Goal: Transaction & Acquisition: Subscribe to service/newsletter

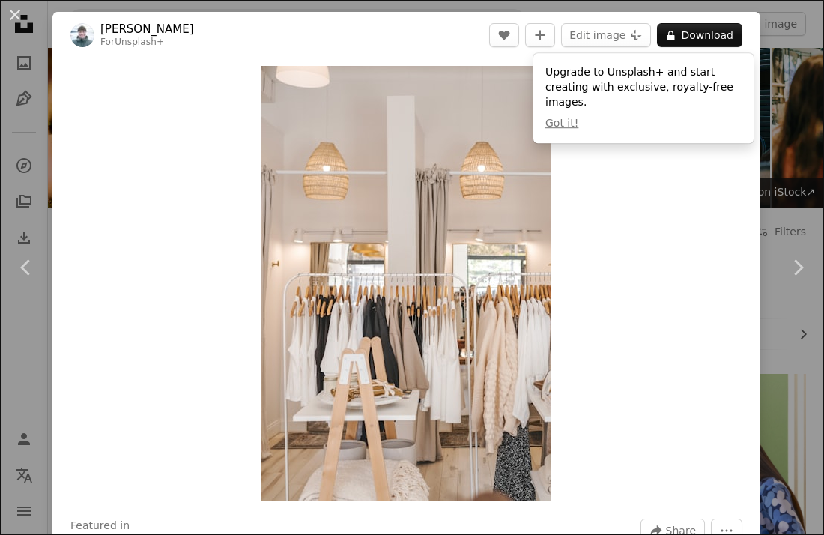
scroll to position [1049, 0]
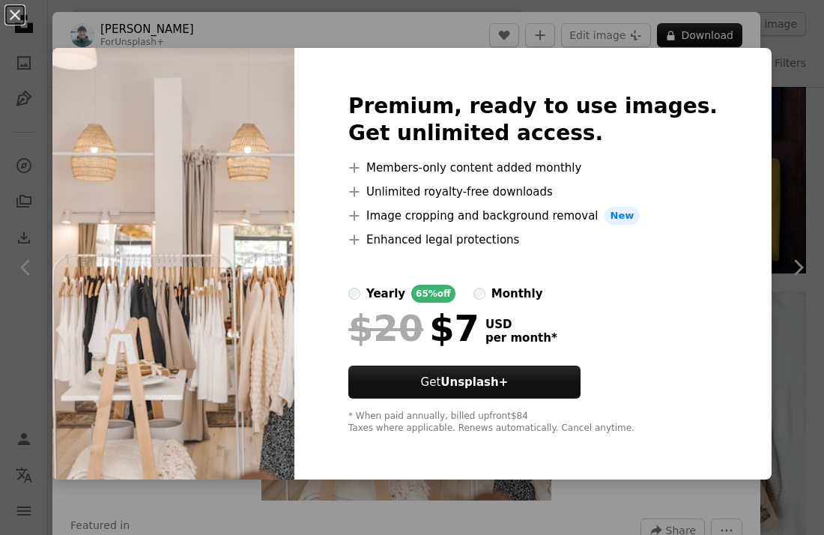
click at [543, 294] on div "monthly" at bounding box center [518, 294] width 52 height 18
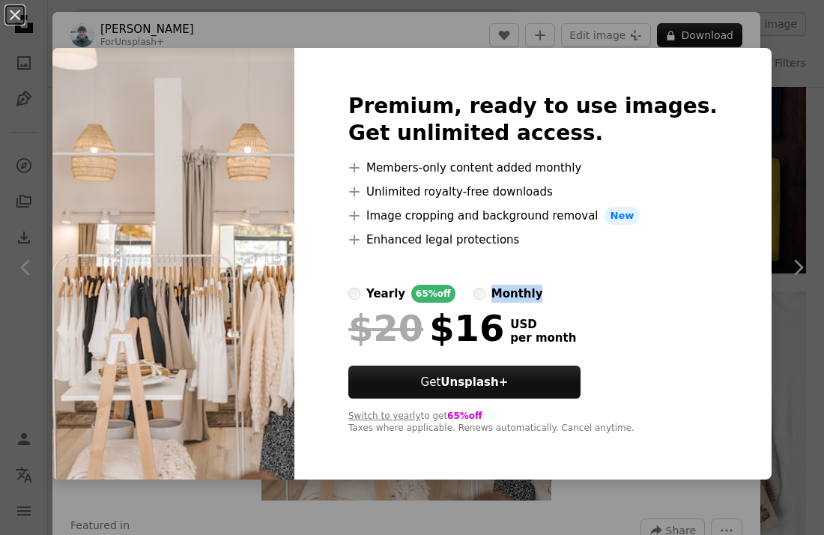
click at [543, 294] on div "monthly" at bounding box center [518, 294] width 52 height 18
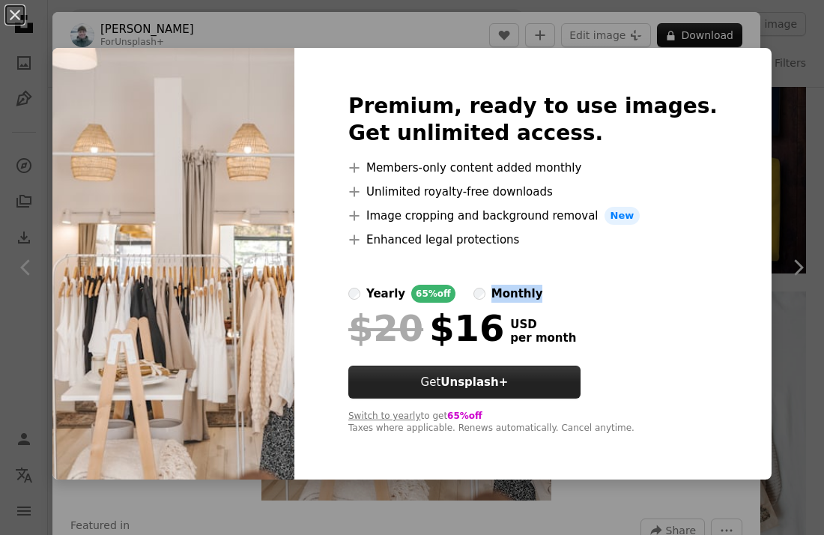
click at [508, 378] on strong "Unsplash+" at bounding box center [474, 381] width 67 height 13
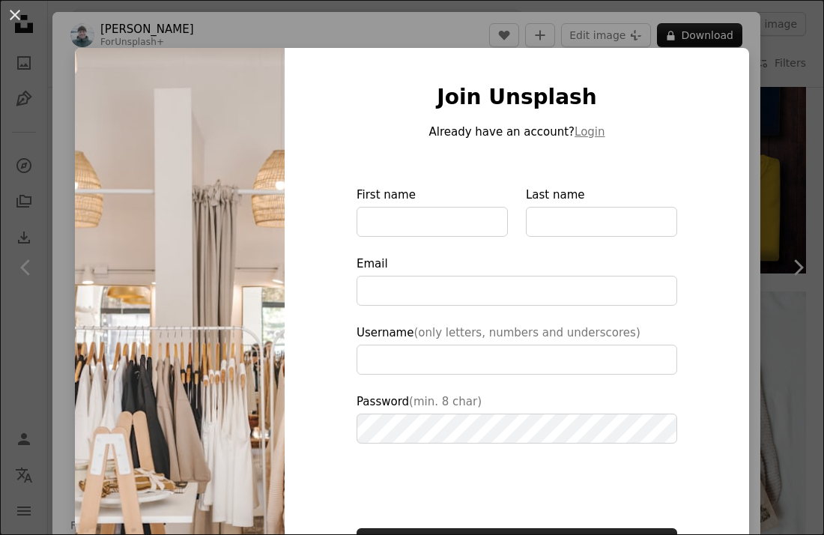
type input "**********"
click at [656, 37] on div "An X shape Join Unsplash Already have an account? Login First name Last name Em…" at bounding box center [412, 267] width 824 height 535
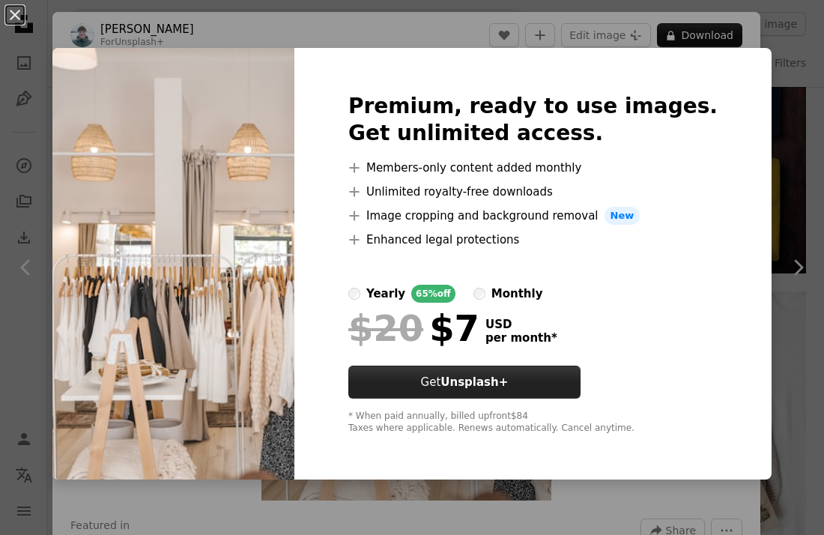
click at [445, 383] on button "Get Unsplash+" at bounding box center [465, 382] width 232 height 33
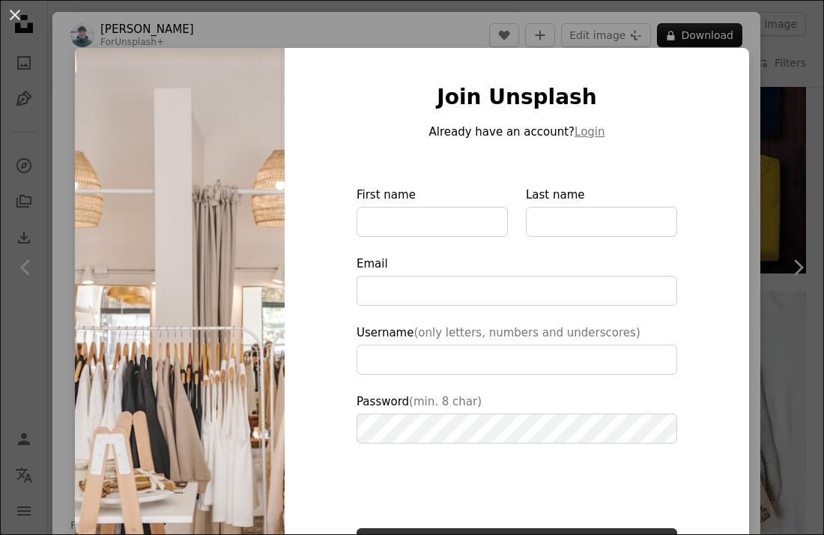
type input "**********"
click at [432, 202] on label "First name" at bounding box center [432, 211] width 151 height 51
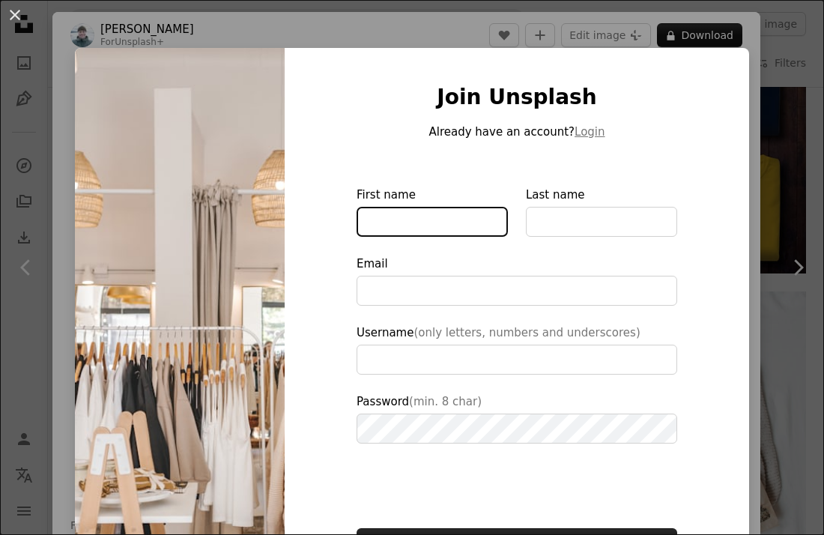
click at [432, 207] on input "First name" at bounding box center [432, 222] width 151 height 30
click at [722, 41] on div "An X shape Join Unsplash Already have an account? Login First name Last name Em…" at bounding box center [412, 267] width 824 height 535
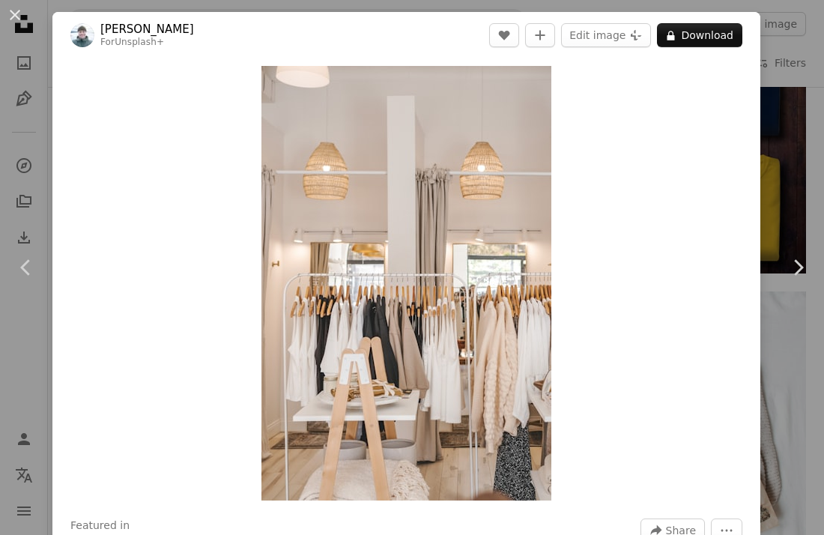
click at [722, 41] on button "A lock Download" at bounding box center [699, 35] width 85 height 24
